Goal: Book appointment/travel/reservation

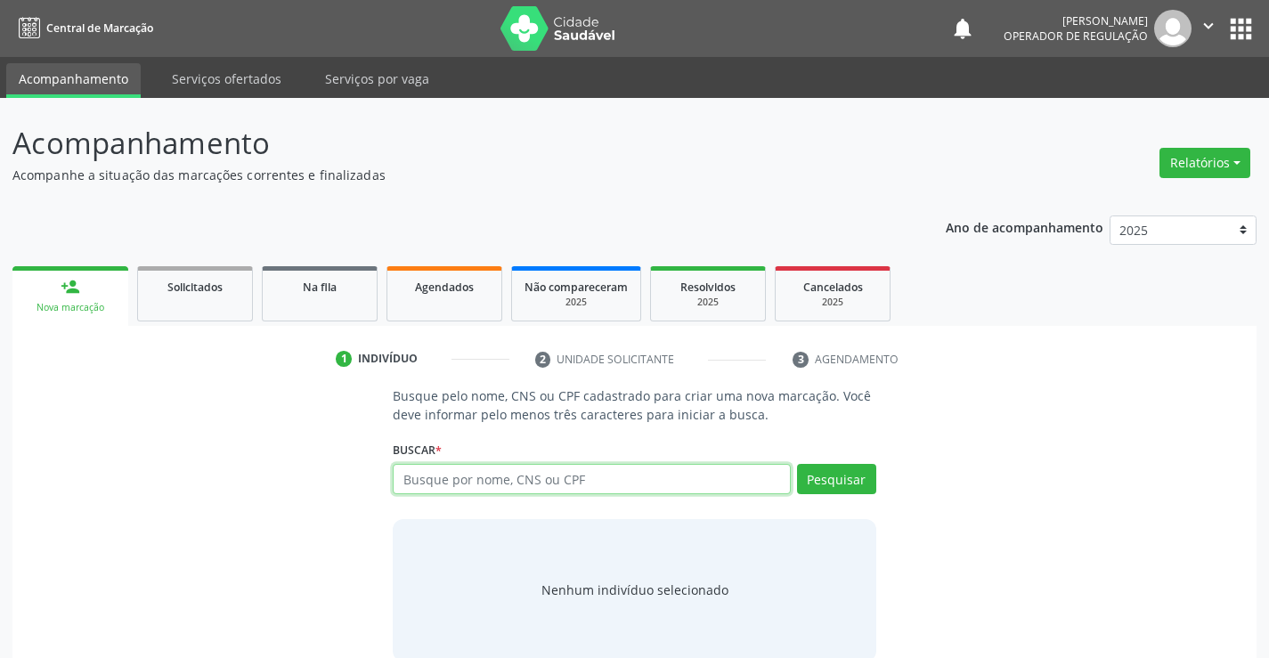
click at [458, 491] on input "text" at bounding box center [591, 479] width 397 height 30
type input "702302167512110"
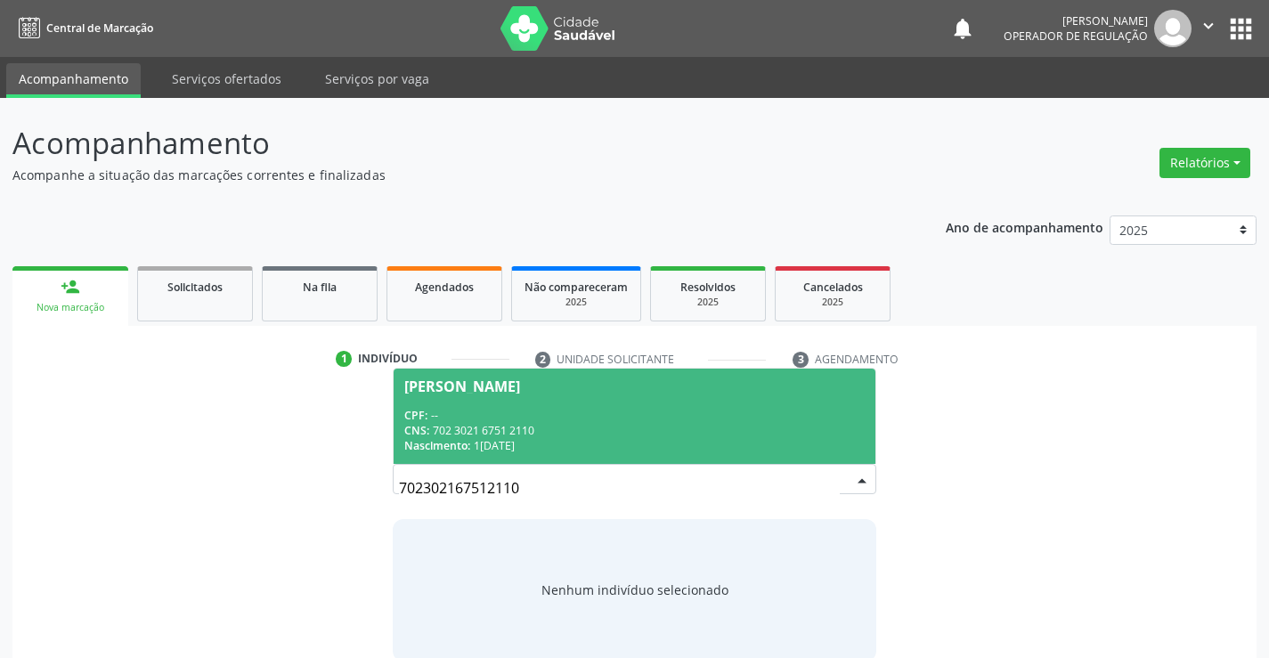
click at [549, 418] on div "CPF: --" at bounding box center [634, 415] width 460 height 15
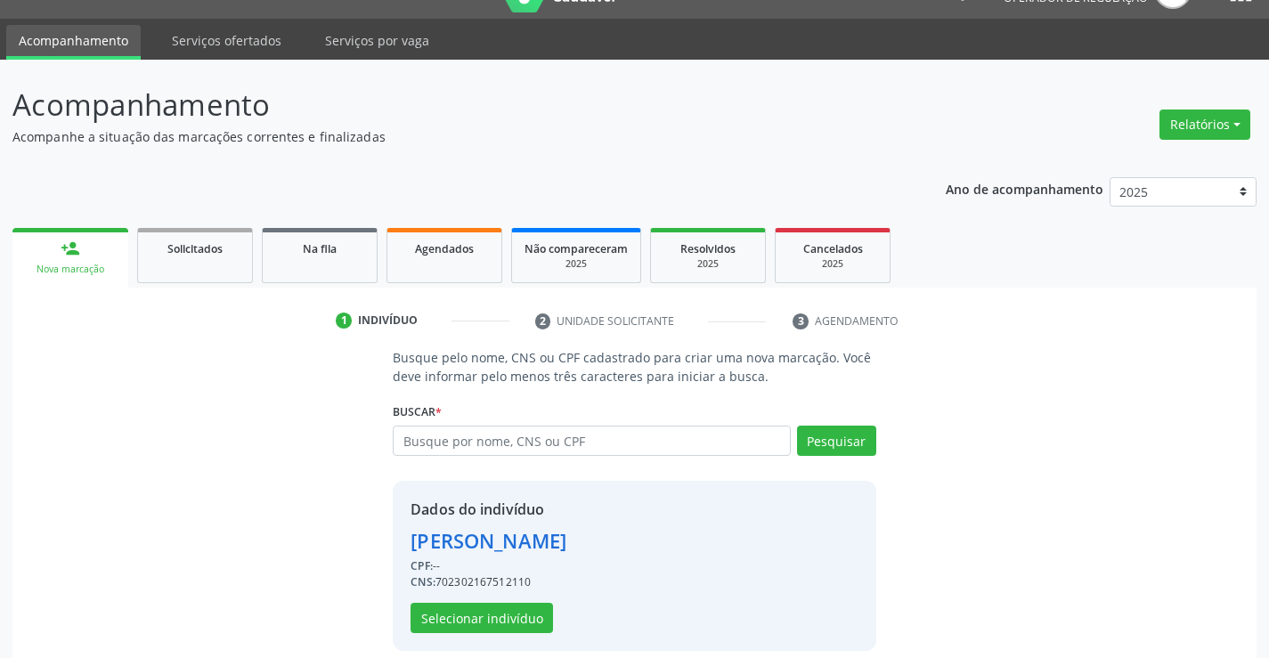
scroll to position [56, 0]
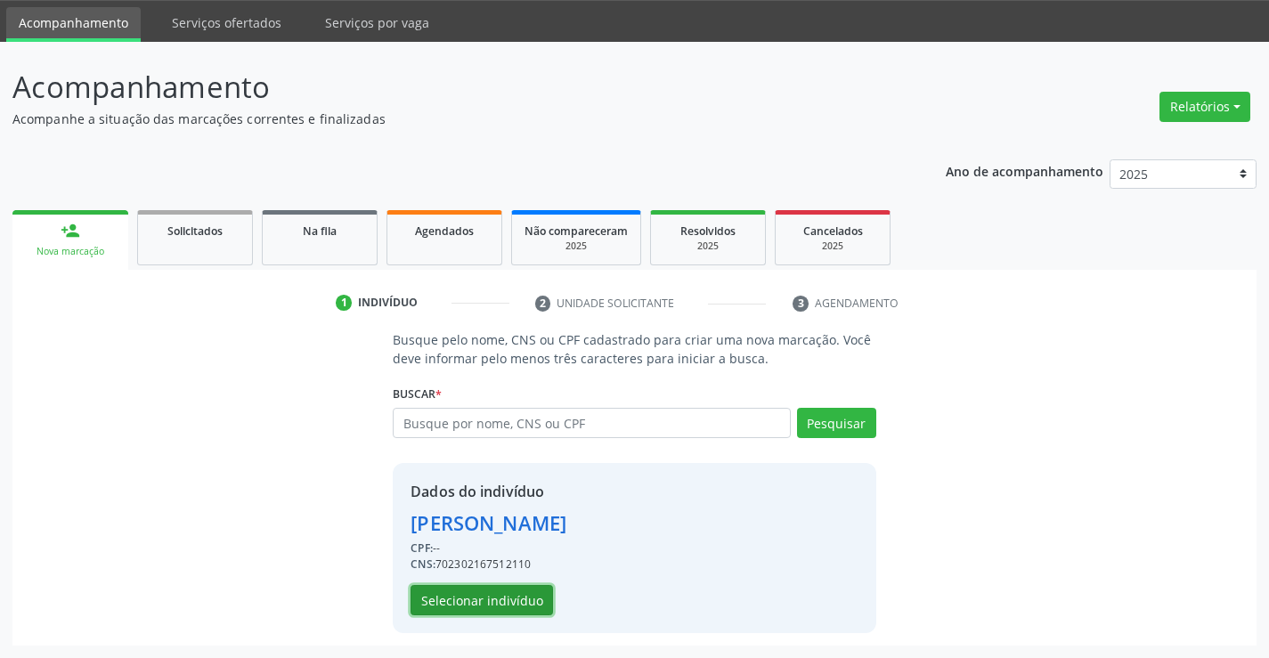
click at [494, 589] on button "Selecionar indivíduo" at bounding box center [482, 600] width 143 height 30
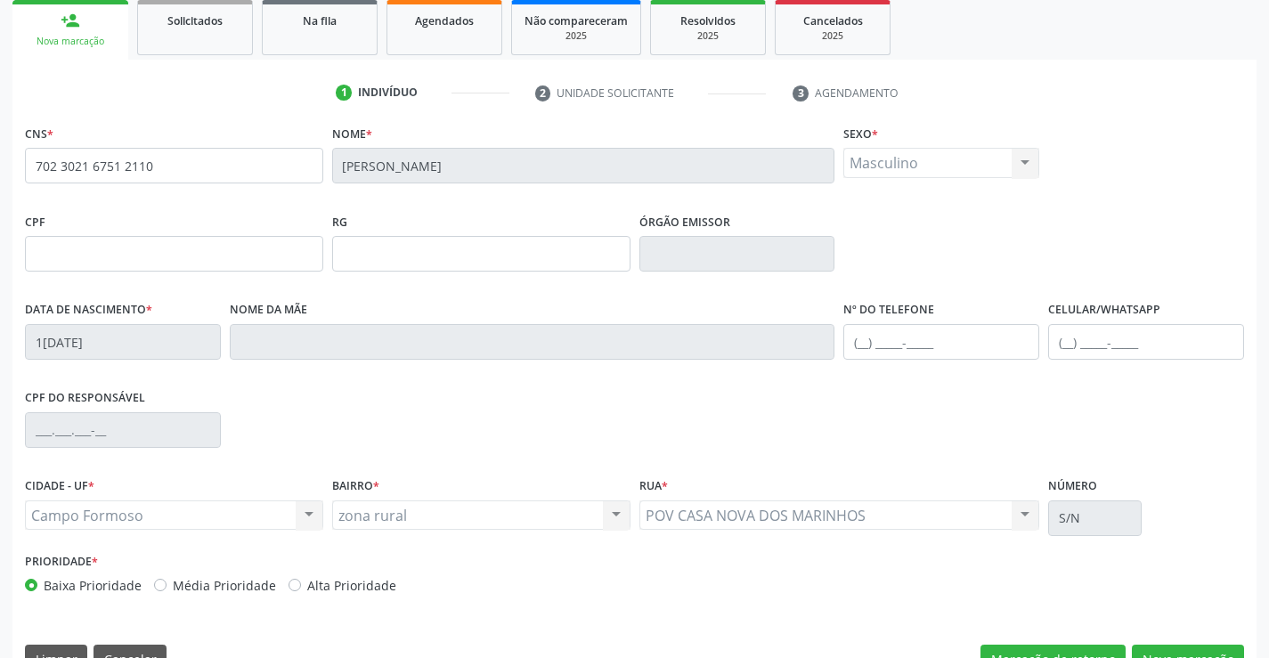
scroll to position [307, 0]
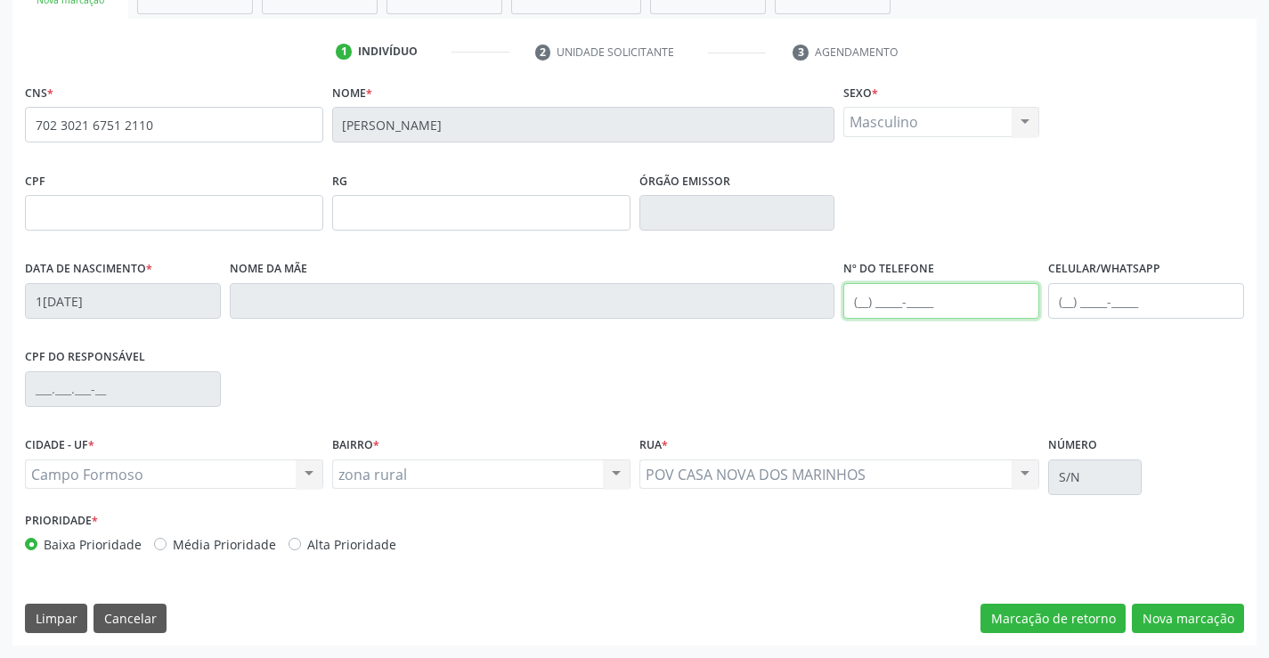
click at [913, 295] on input "text" at bounding box center [942, 301] width 196 height 36
type input "[PHONE_NUMBER]"
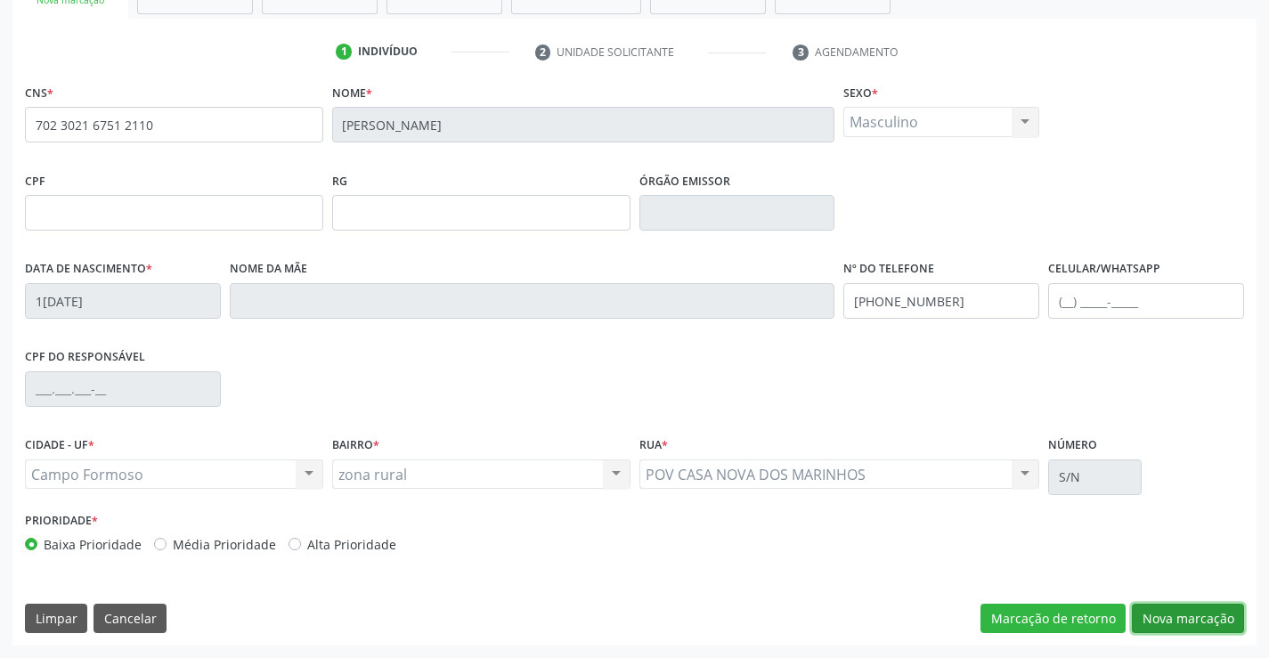
click at [1148, 604] on button "Nova marcação" at bounding box center [1188, 619] width 112 height 30
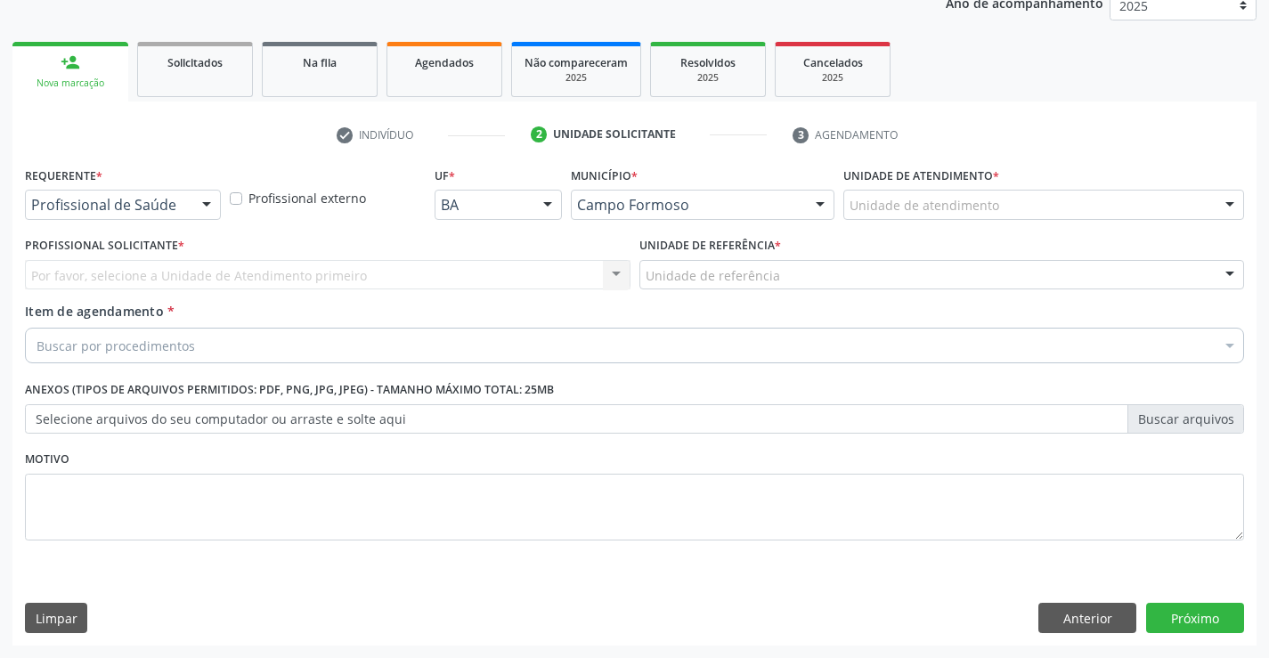
click at [217, 201] on div at bounding box center [206, 206] width 27 height 30
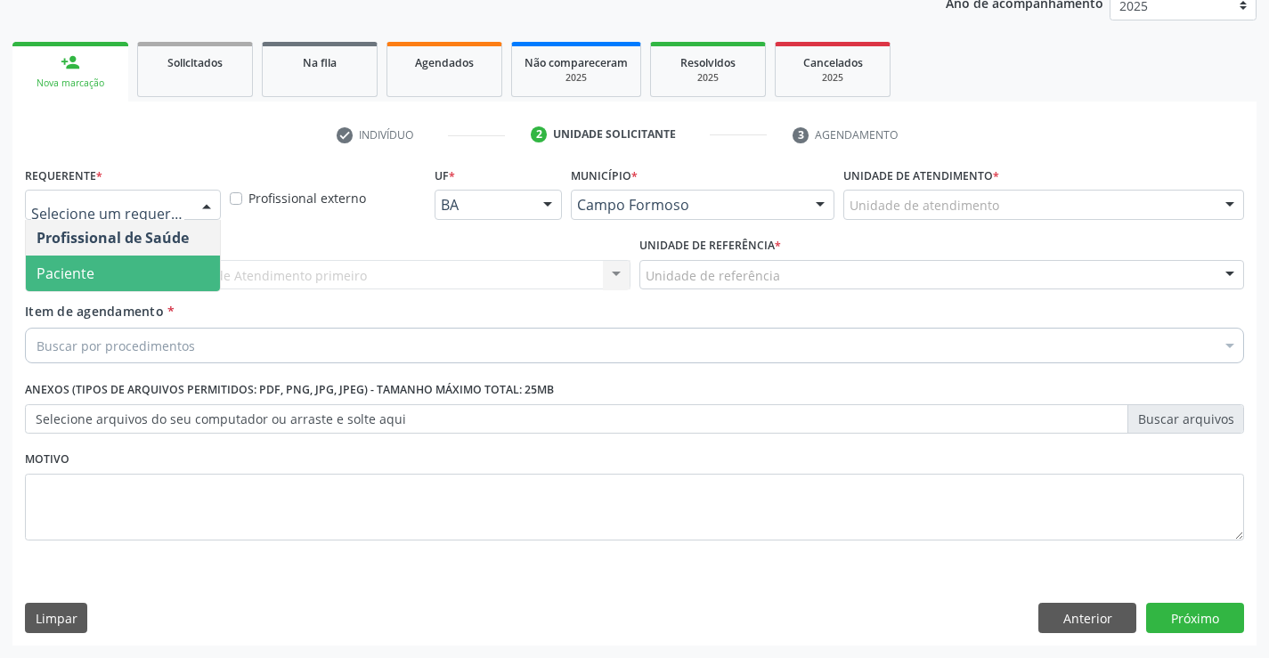
click at [91, 281] on span "Paciente" at bounding box center [66, 274] width 58 height 20
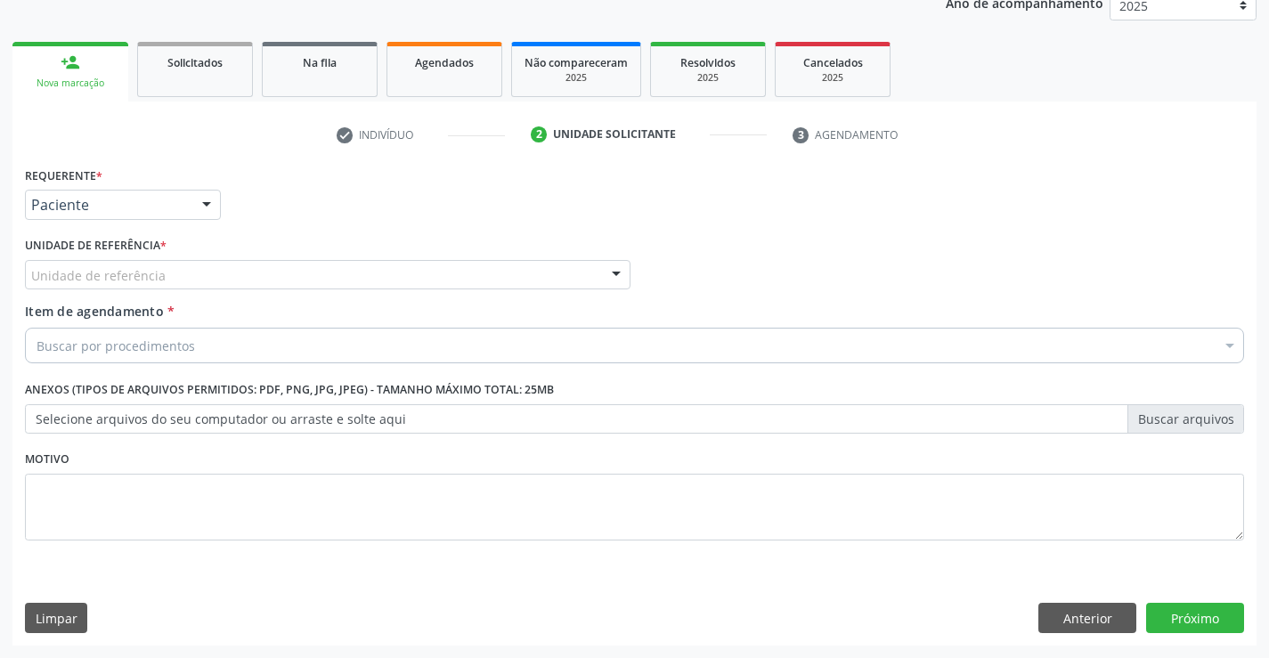
drag, startPoint x: 613, startPoint y: 271, endPoint x: 544, endPoint y: 303, distance: 75.7
click at [604, 276] on div at bounding box center [616, 276] width 27 height 30
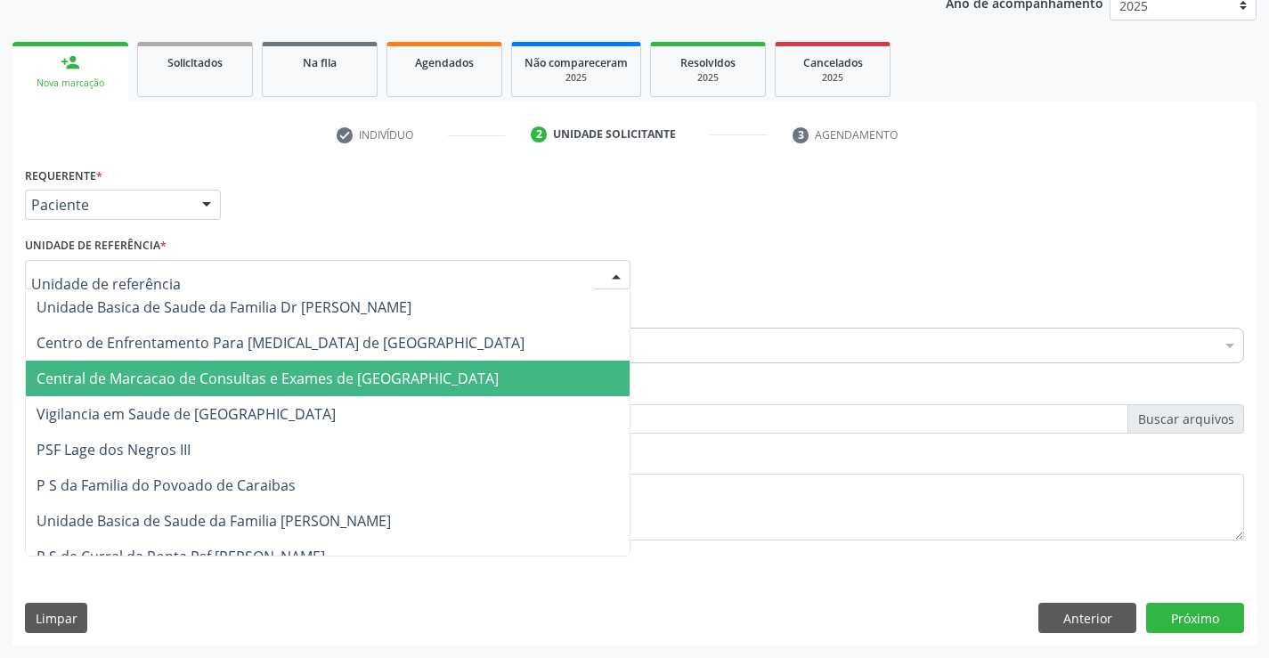
click at [302, 387] on span "Central de Marcacao de Consultas e Exames de [GEOGRAPHIC_DATA]" at bounding box center [268, 379] width 462 height 20
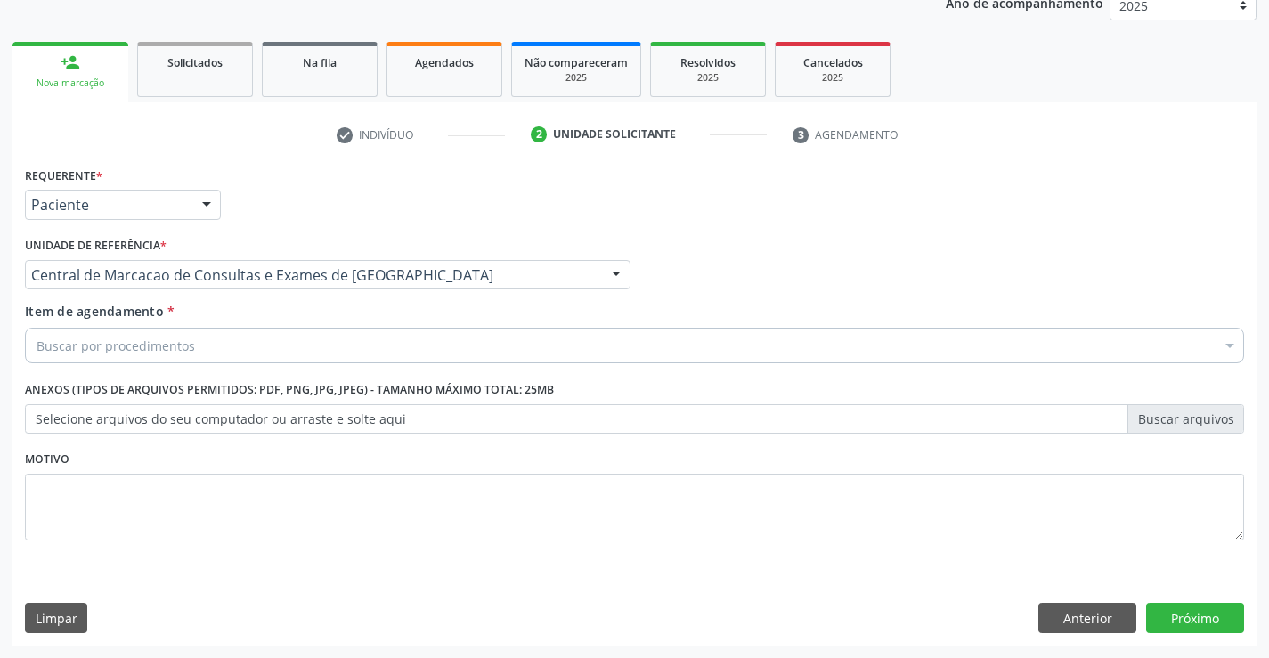
click at [611, 269] on div at bounding box center [616, 276] width 27 height 30
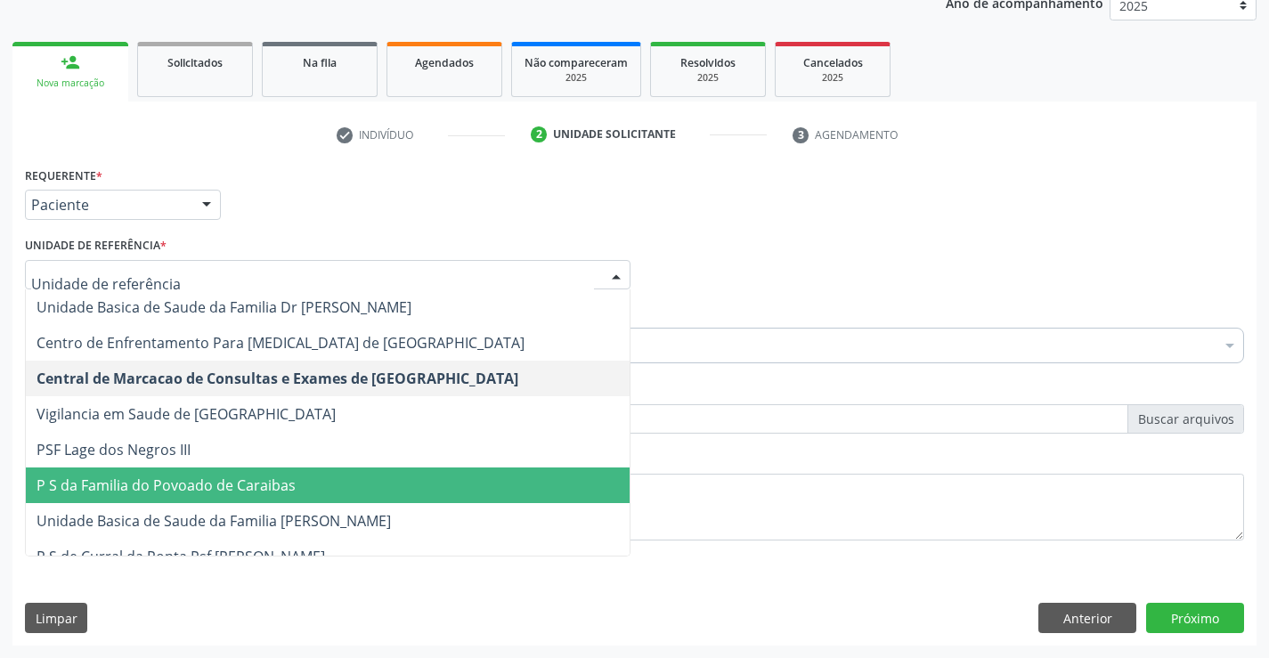
click at [270, 496] on span "P S da Familia do Povoado de Caraibas" at bounding box center [328, 486] width 604 height 36
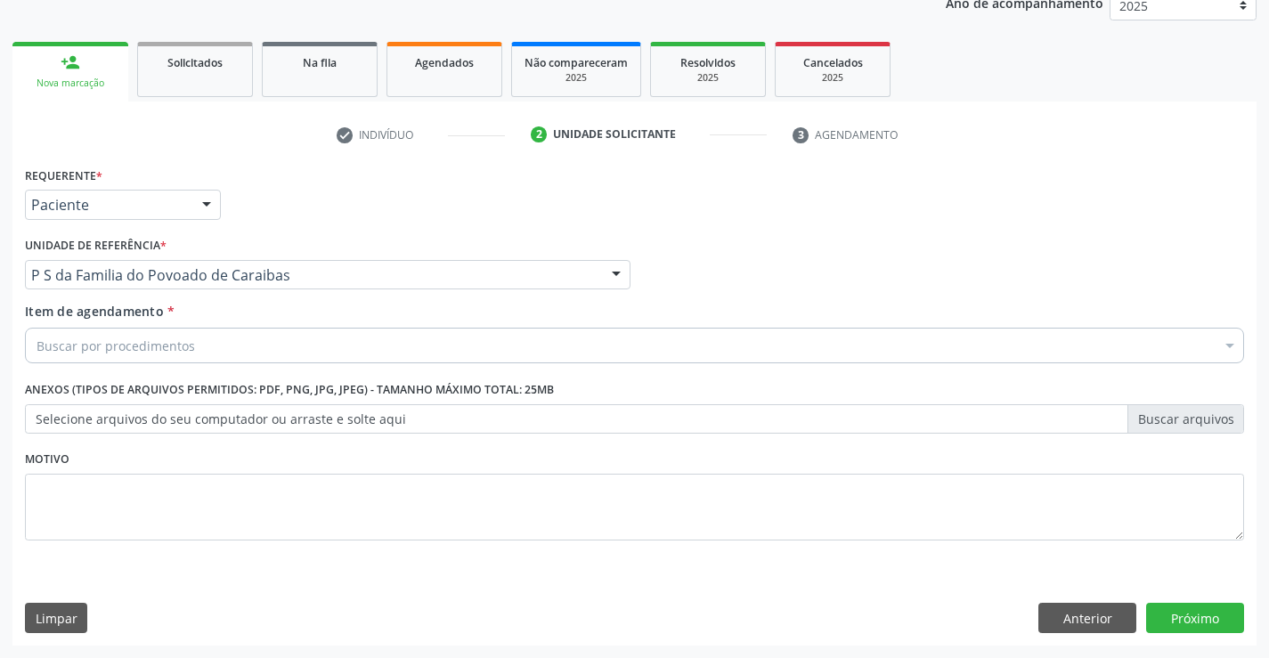
click at [215, 351] on div "Buscar por procedimentos" at bounding box center [634, 346] width 1219 height 36
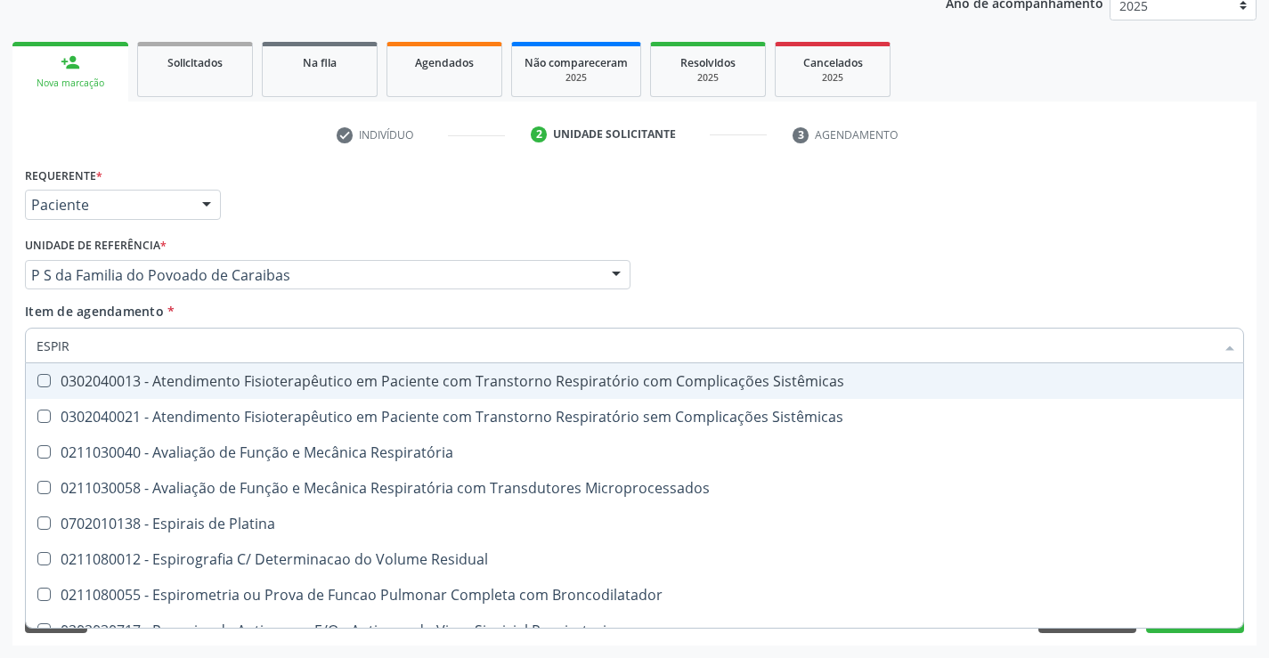
type input "ESPIRO"
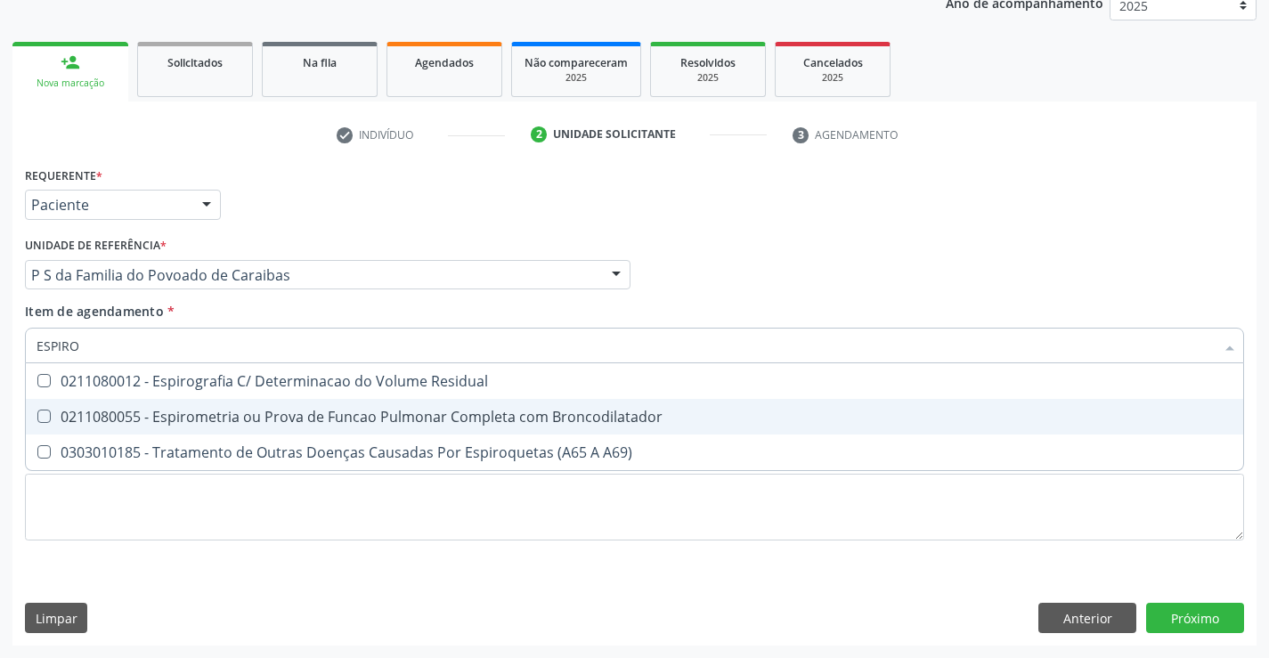
click at [344, 415] on div "0211080055 - Espirometria ou Prova de Funcao Pulmonar Completa com Broncodilata…" at bounding box center [635, 417] width 1196 height 14
checkbox Broncodilatador "true"
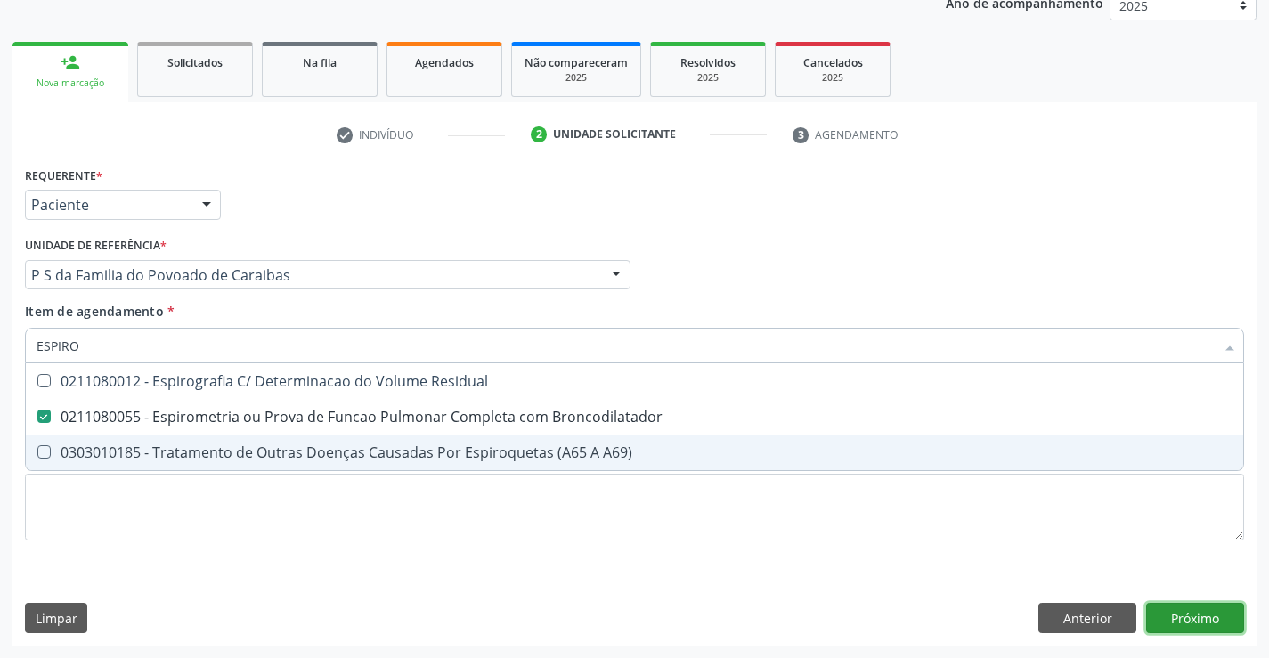
click at [1217, 618] on div "Requerente * Paciente Profissional de Saúde Paciente Nenhum resultado encontrad…" at bounding box center [634, 404] width 1244 height 484
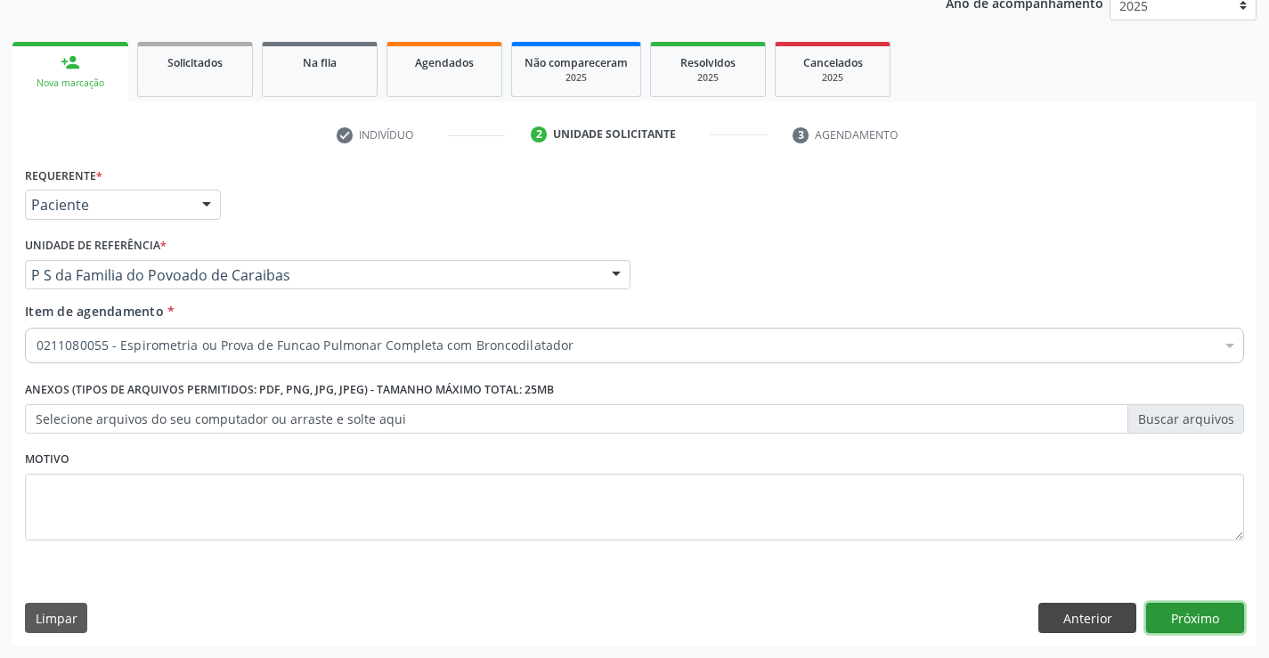
scroll to position [0, 0]
click at [1198, 618] on button "Próximo" at bounding box center [1195, 618] width 98 height 30
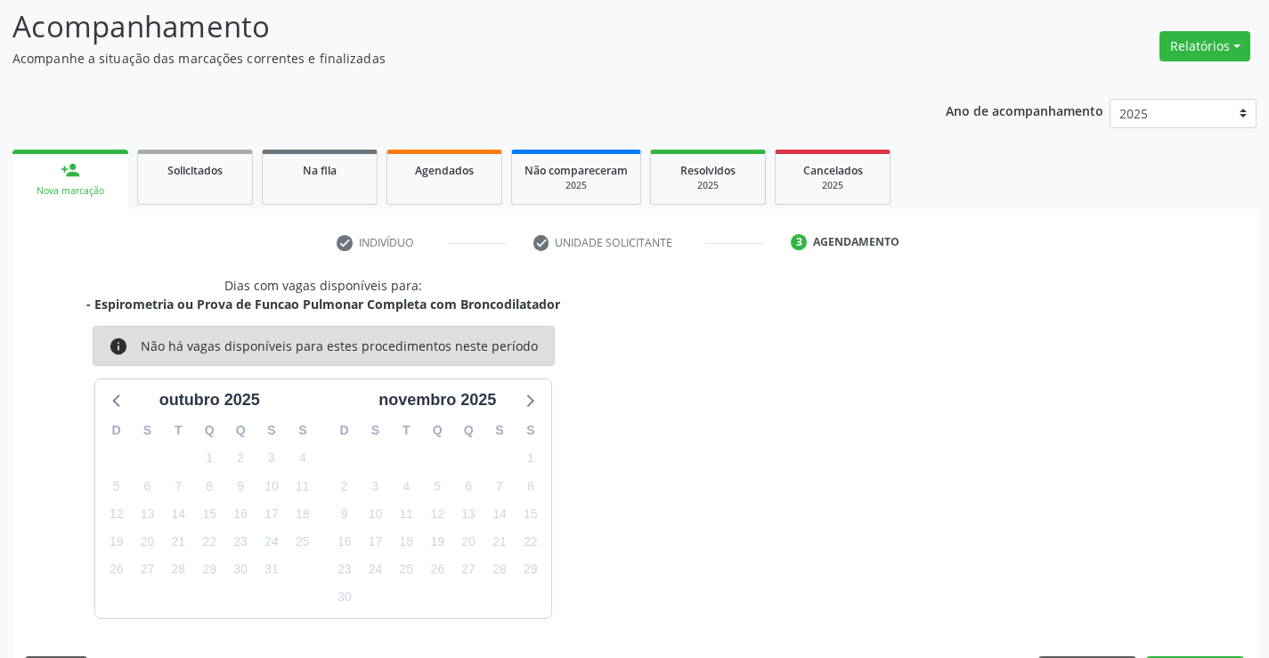
scroll to position [169, 0]
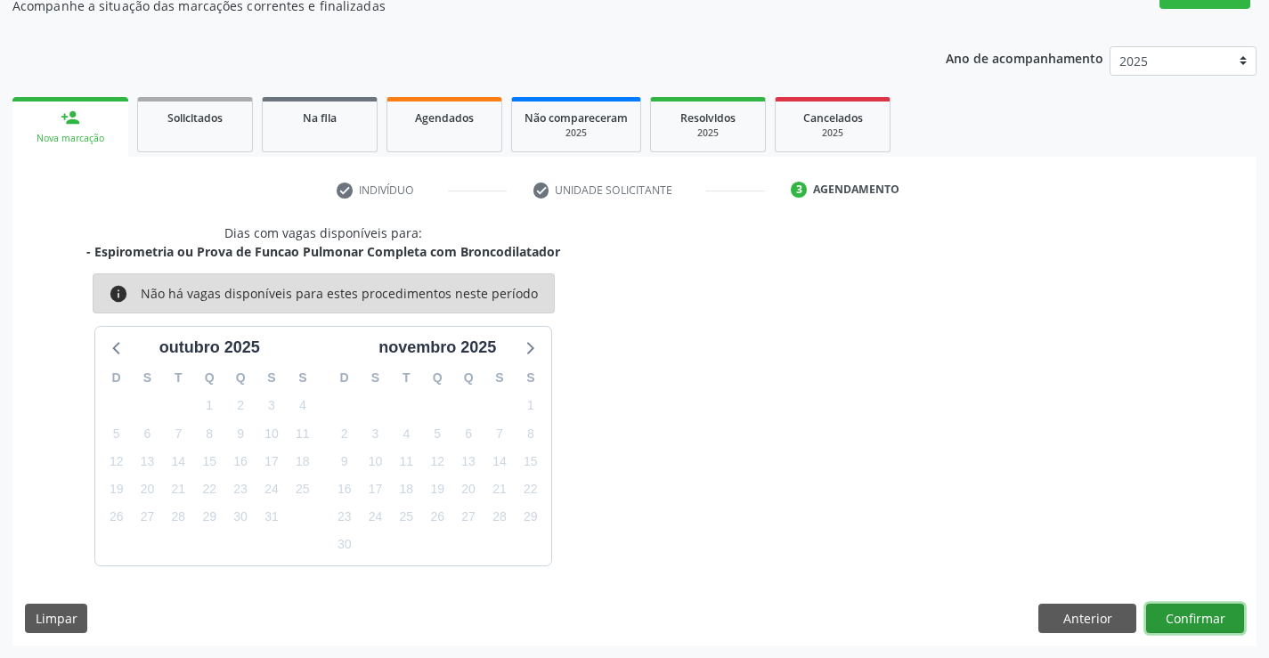
click at [1220, 614] on button "Confirmar" at bounding box center [1195, 619] width 98 height 30
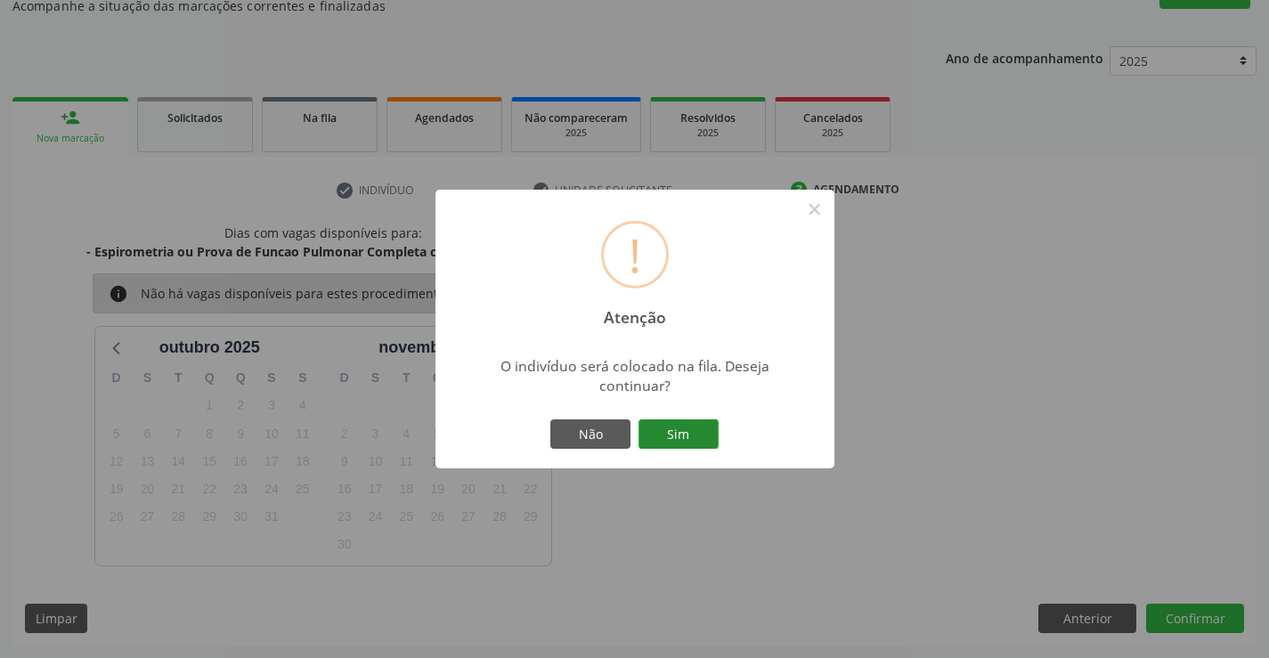
click at [699, 436] on button "Sim" at bounding box center [679, 435] width 80 height 30
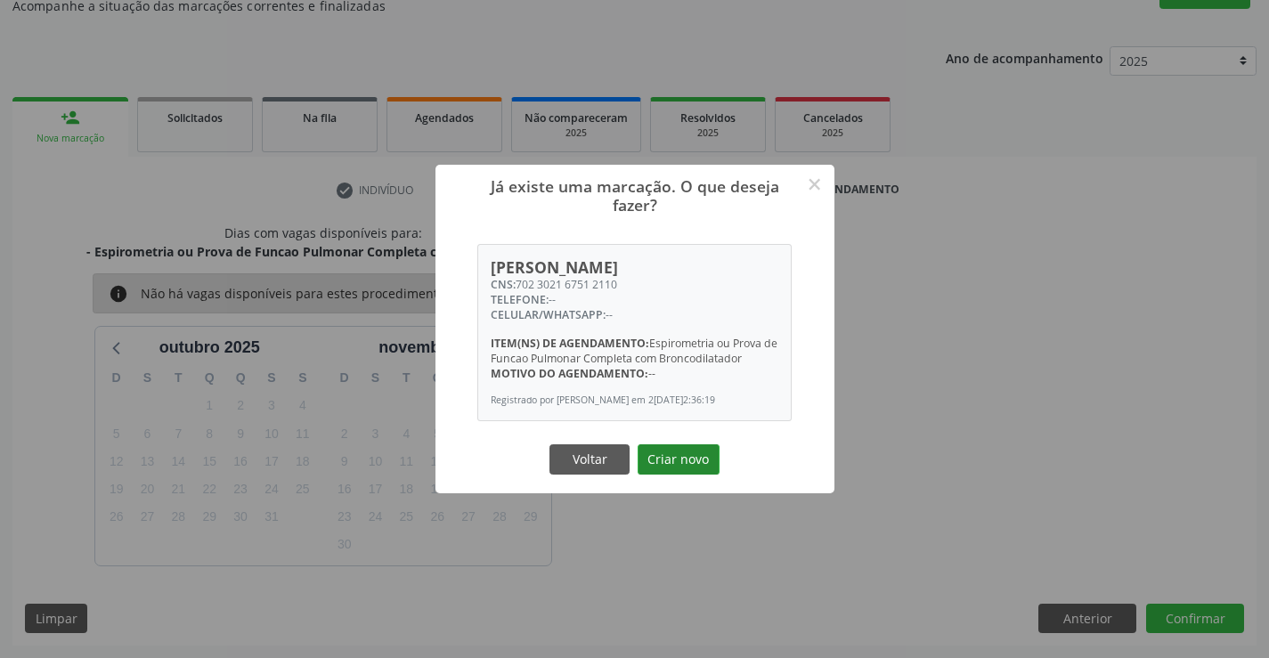
click at [662, 458] on button "Criar novo" at bounding box center [679, 459] width 82 height 30
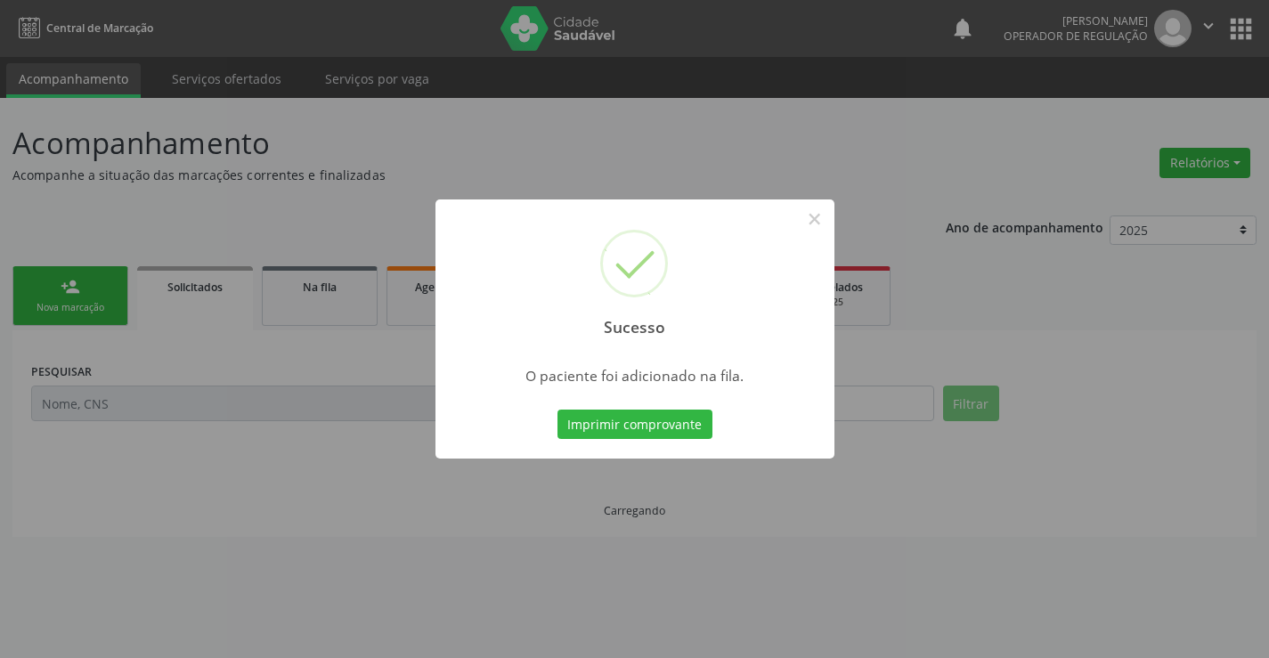
scroll to position [0, 0]
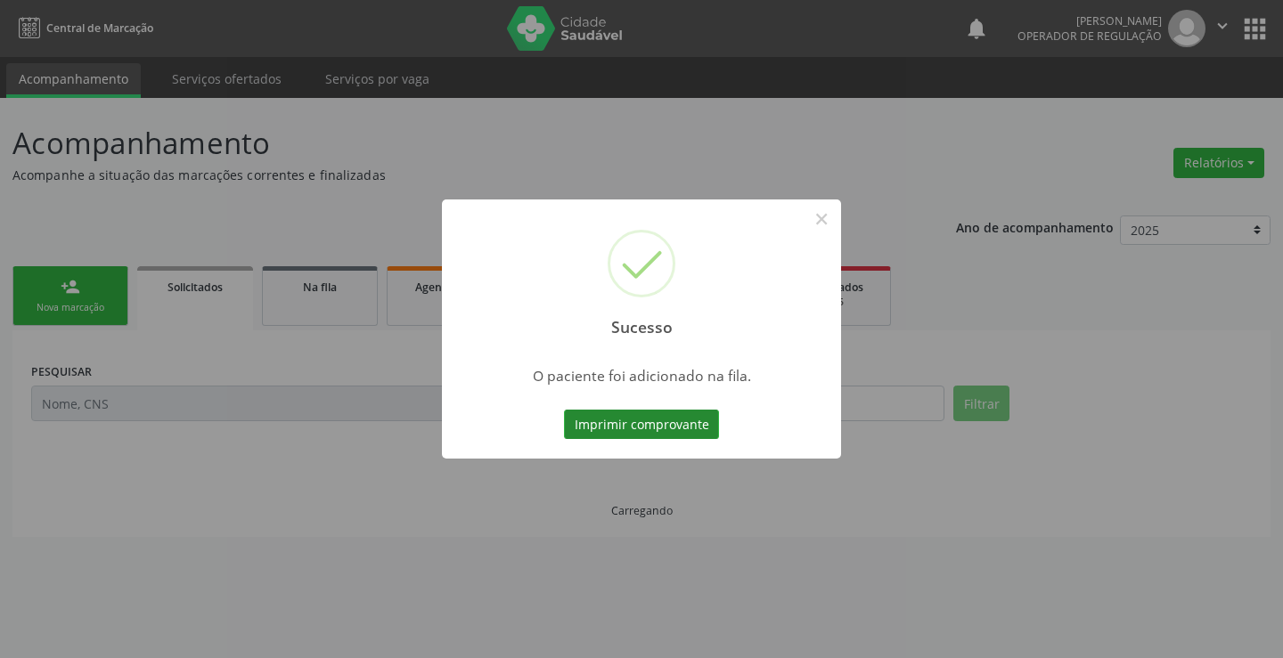
click at [673, 427] on button "Imprimir comprovante" at bounding box center [641, 425] width 155 height 30
